Goal: Use online tool/utility: Utilize a website feature to perform a specific function

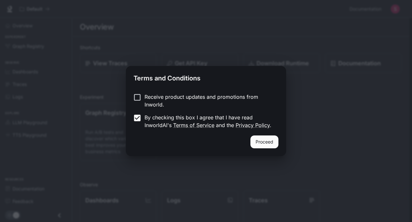
click at [260, 142] on button "Proceed" at bounding box center [264, 141] width 28 height 13
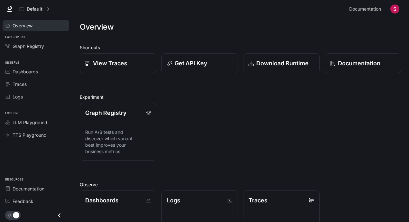
click at [42, 31] on link "Overview" at bounding box center [36, 25] width 67 height 11
click at [186, 65] on p "Get API Key" at bounding box center [190, 63] width 33 height 9
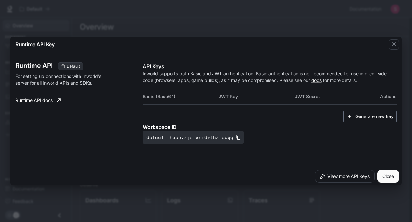
click at [364, 115] on button "Generate new key" at bounding box center [369, 117] width 53 height 14
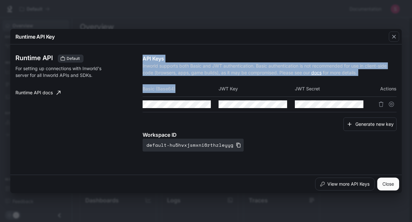
drag, startPoint x: 141, startPoint y: 89, endPoint x: 177, endPoint y: 90, distance: 36.1
click at [177, 90] on div "Runtime API Default For setting up connections with Inworld's server for all In…" at bounding box center [205, 109] width 381 height 125
click at [177, 90] on th "Basic (Base64)" at bounding box center [181, 88] width 76 height 15
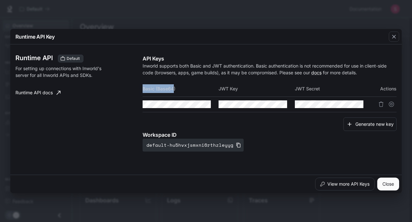
drag, startPoint x: 174, startPoint y: 90, endPoint x: 143, endPoint y: 89, distance: 30.6
click at [143, 89] on th "Basic (Base64)" at bounding box center [181, 88] width 76 height 15
copy th "Basic (Base64"
click at [192, 104] on icon "button" at bounding box center [193, 104] width 5 height 5
click at [205, 103] on icon "Copy Basic (Base64)" at bounding box center [205, 104] width 5 height 5
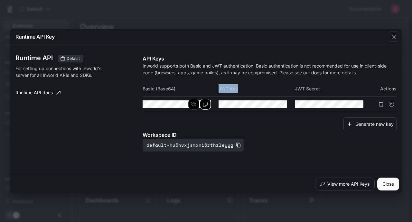
drag, startPoint x: 220, startPoint y: 89, endPoint x: 238, endPoint y: 89, distance: 18.7
click at [238, 89] on th "JWT Key" at bounding box center [256, 88] width 76 height 15
copy th "JWT Key"
click at [281, 105] on icon "Copy Key" at bounding box center [281, 104] width 5 height 5
click at [356, 105] on icon "Copy Secret" at bounding box center [358, 104] width 5 height 5
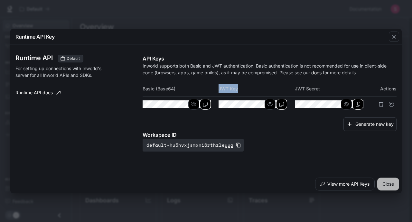
click at [390, 181] on button "Close" at bounding box center [388, 184] width 22 height 13
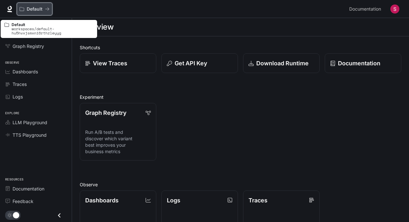
click at [41, 7] on p "Default" at bounding box center [35, 8] width 16 height 5
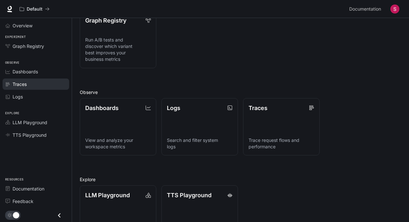
scroll to position [121, 0]
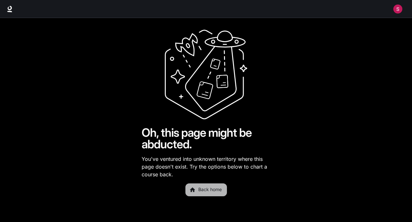
click at [204, 188] on link "Back home" at bounding box center [206, 189] width 42 height 13
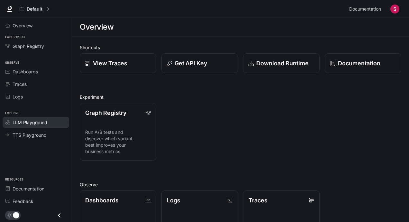
click at [37, 125] on span "LLM Playground" at bounding box center [30, 122] width 35 height 7
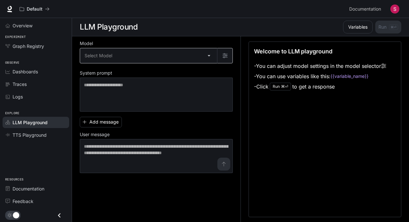
click at [117, 58] on body "Skip to main content Default Documentation Documentation Portal Overview Experi…" at bounding box center [204, 111] width 409 height 222
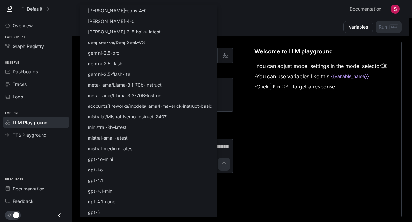
click at [235, 43] on div at bounding box center [206, 111] width 412 height 222
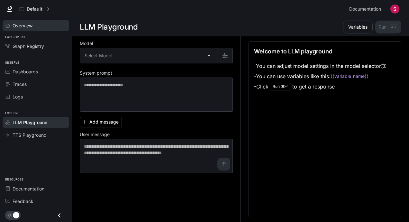
click at [40, 25] on div "Overview" at bounding box center [40, 25] width 54 height 7
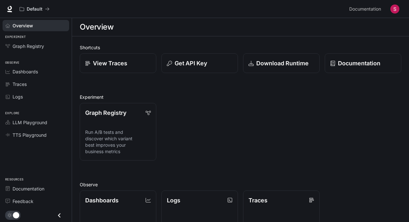
click at [396, 11] on img "button" at bounding box center [395, 9] width 9 height 9
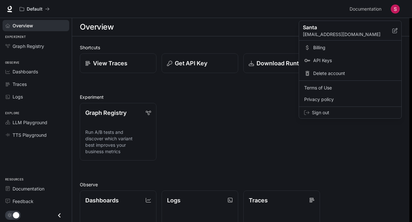
click at [251, 22] on div at bounding box center [206, 111] width 412 height 222
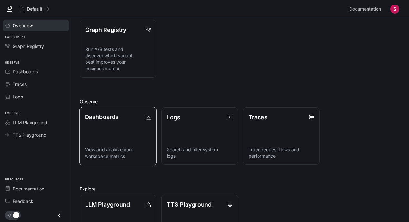
scroll to position [121, 0]
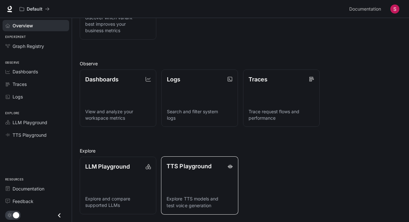
click at [174, 170] on p "TTS Playground" at bounding box center [189, 166] width 45 height 9
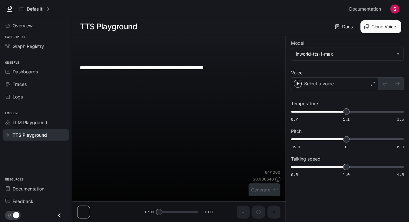
scroll to position [0, 0]
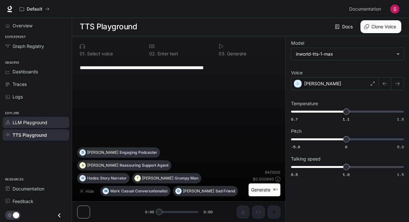
click at [51, 120] on div "LLM Playground" at bounding box center [40, 122] width 54 height 7
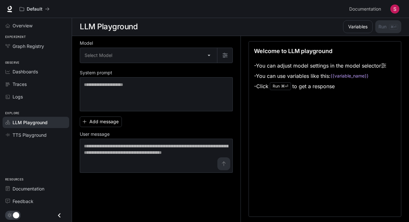
click at [386, 66] on icon at bounding box center [383, 65] width 5 height 5
click at [187, 51] on body "Skip to main content Default Documentation Documentation Portal Overview Experi…" at bounding box center [204, 111] width 409 height 222
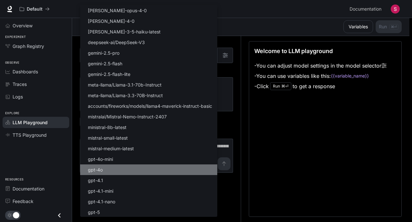
click at [136, 172] on li "gpt-4o" at bounding box center [148, 169] width 137 height 11
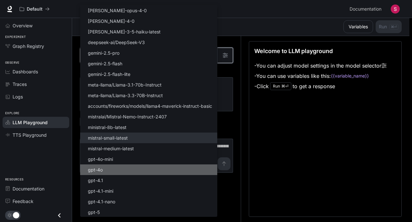
type input "******"
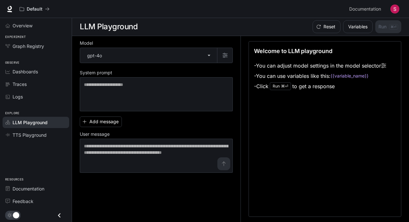
click at [157, 113] on div "Model gpt-4o ****** ​ System prompt * ​ Add message User message * ​" at bounding box center [156, 107] width 153 height 132
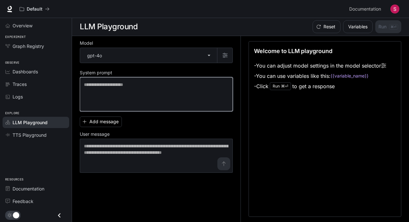
click at [149, 94] on textarea at bounding box center [156, 94] width 145 height 26
type textarea "****"
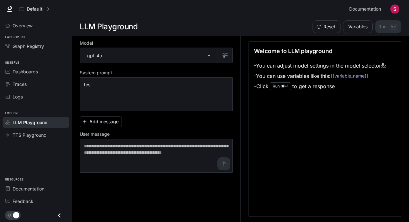
click at [227, 128] on div "Add message User message * ​" at bounding box center [156, 143] width 153 height 59
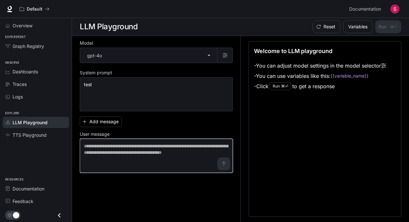
click at [163, 151] on textarea at bounding box center [156, 156] width 145 height 26
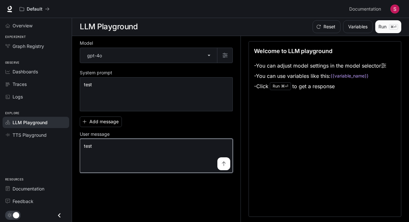
type textarea "****"
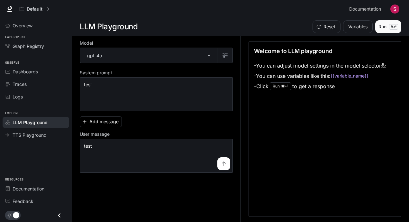
click at [384, 28] on button "Run ⌘⏎" at bounding box center [388, 26] width 26 height 13
